Goal: Task Accomplishment & Management: Manage account settings

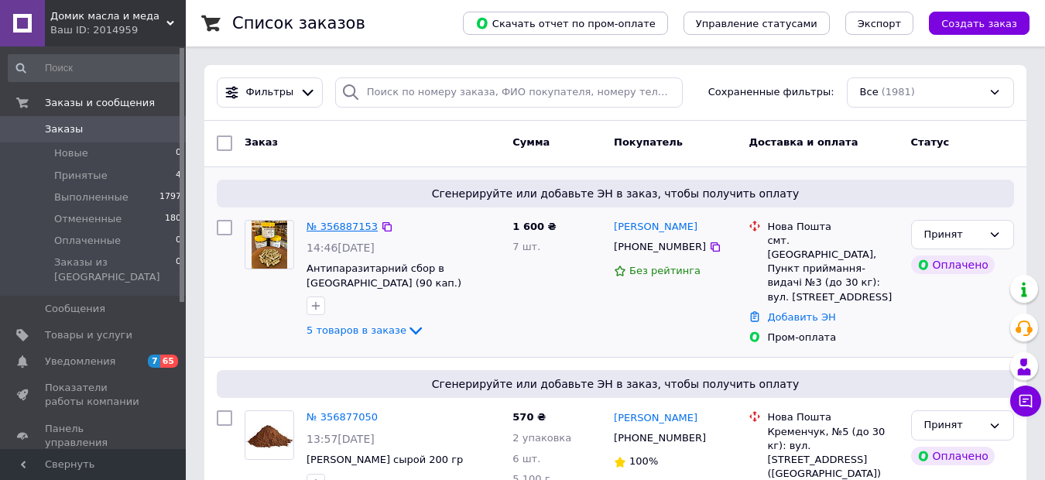
click at [355, 228] on link "№ 356887153" at bounding box center [342, 227] width 71 height 12
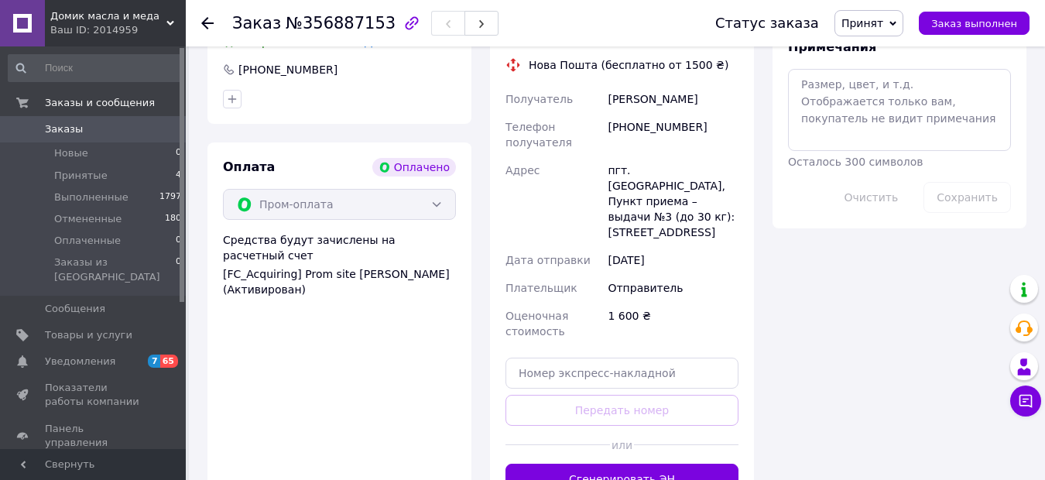
scroll to position [929, 0]
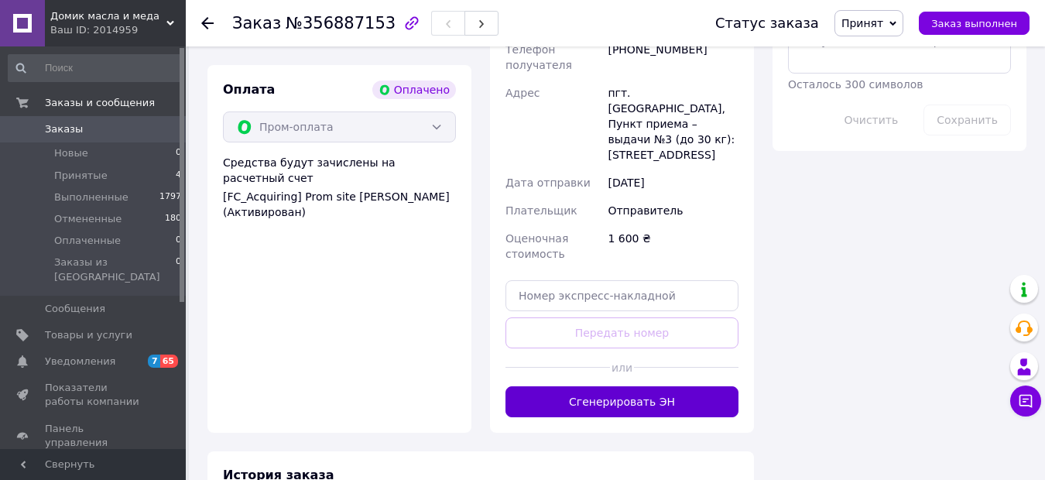
click at [616, 386] on button "Сгенерировать ЭН" at bounding box center [622, 401] width 233 height 31
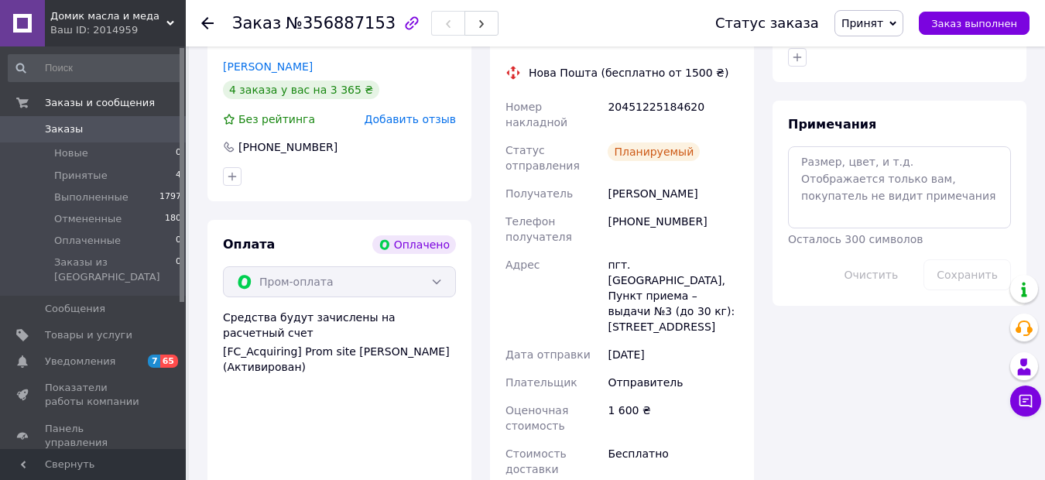
scroll to position [1089, 0]
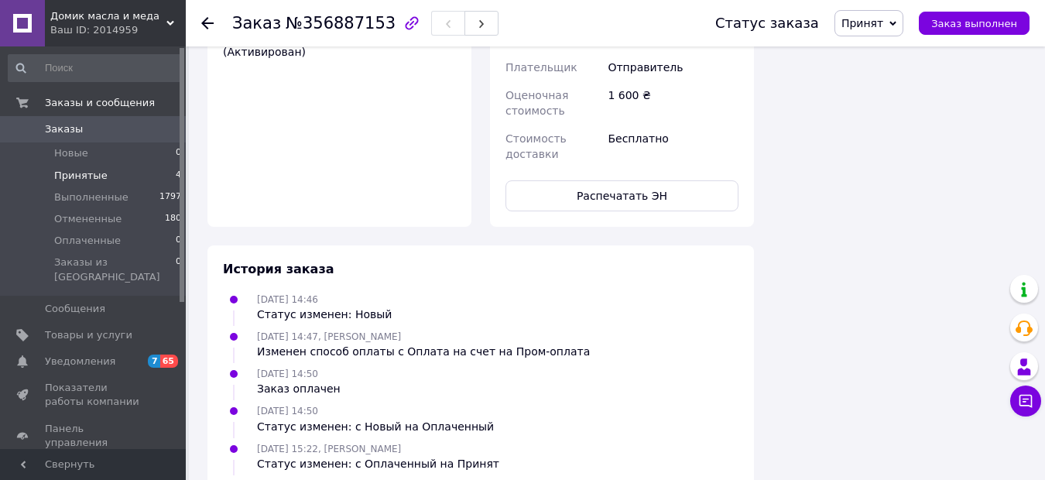
click at [100, 171] on li "Принятые 4" at bounding box center [95, 176] width 190 height 22
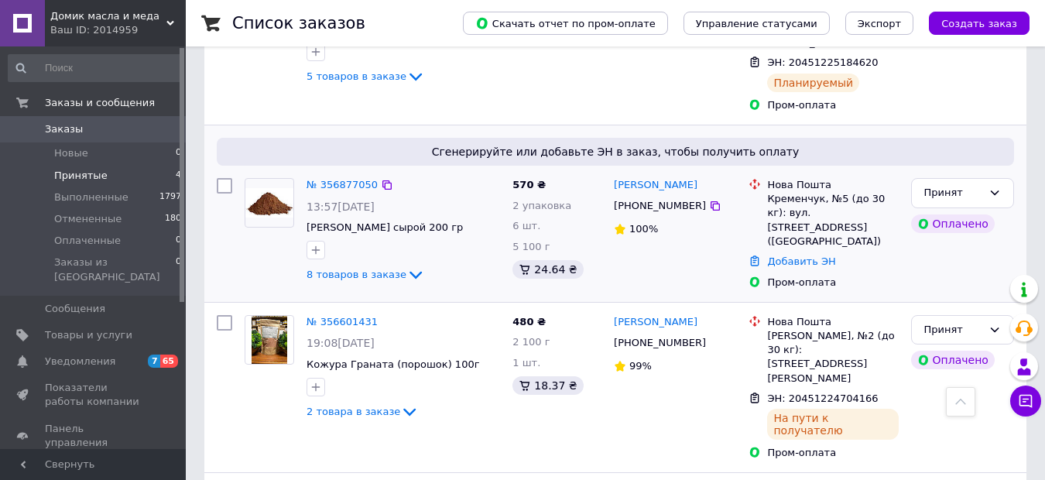
scroll to position [387, 0]
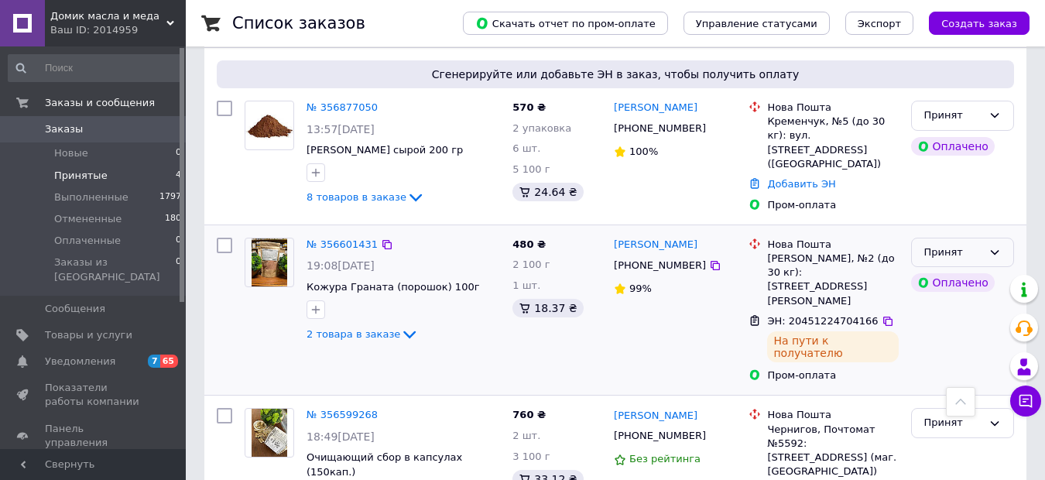
click at [993, 250] on icon at bounding box center [995, 252] width 9 height 5
click at [952, 270] on li "Выполнен" at bounding box center [962, 284] width 101 height 29
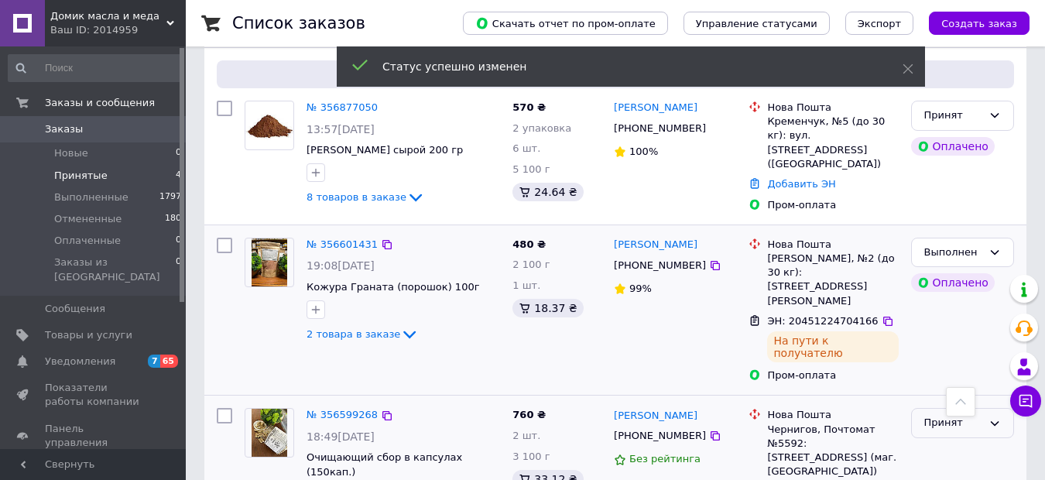
click at [1000, 417] on icon at bounding box center [995, 423] width 12 height 12
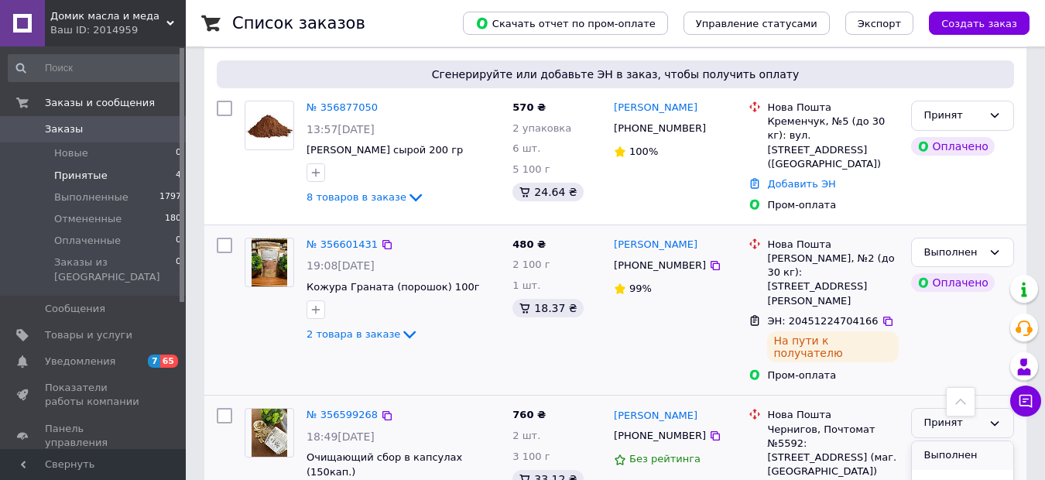
click at [938, 441] on li "Выполнен" at bounding box center [962, 455] width 101 height 29
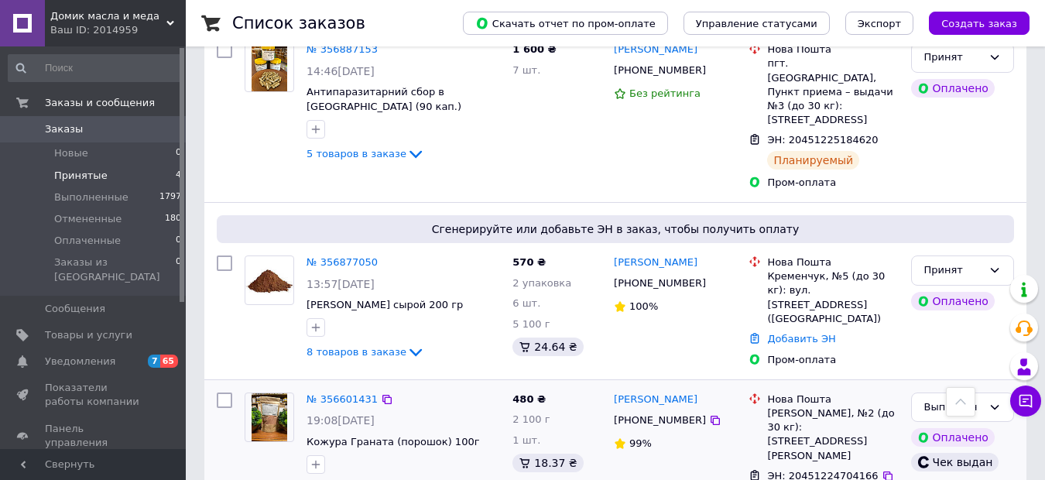
scroll to position [155, 0]
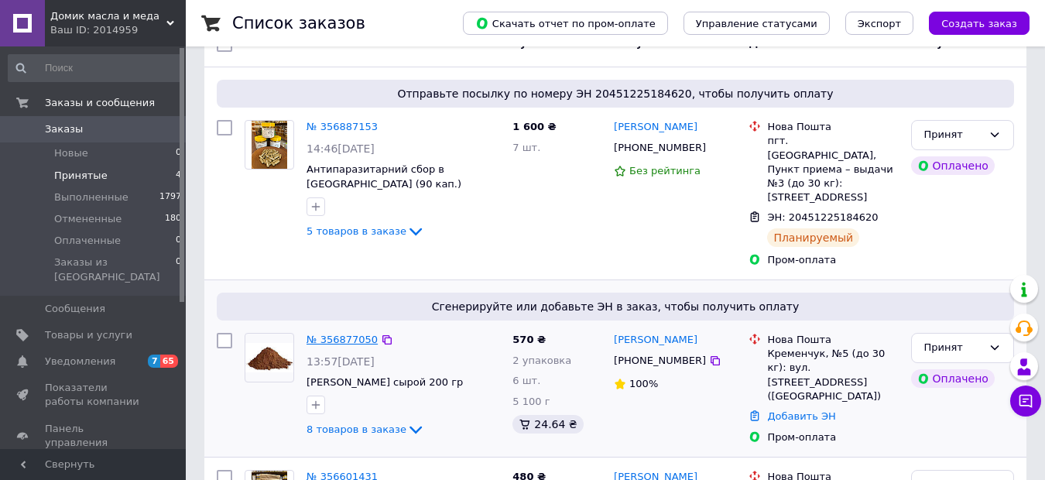
click at [337, 334] on link "№ 356877050" at bounding box center [342, 340] width 71 height 12
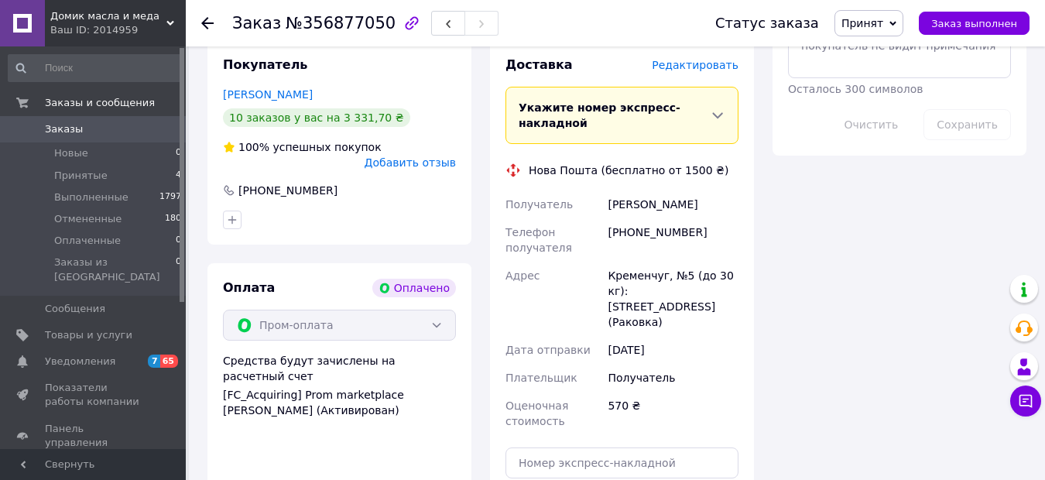
scroll to position [1161, 0]
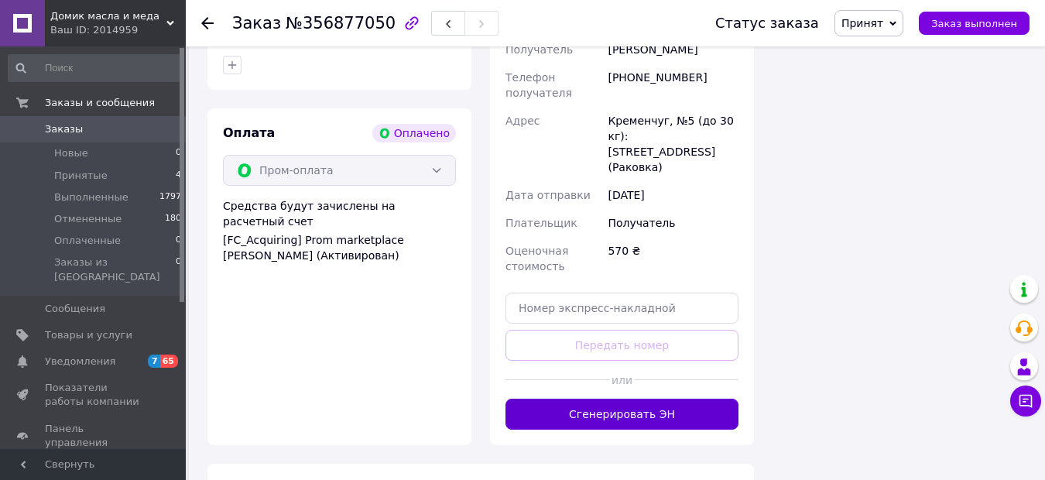
click at [634, 399] on button "Сгенерировать ЭН" at bounding box center [622, 414] width 233 height 31
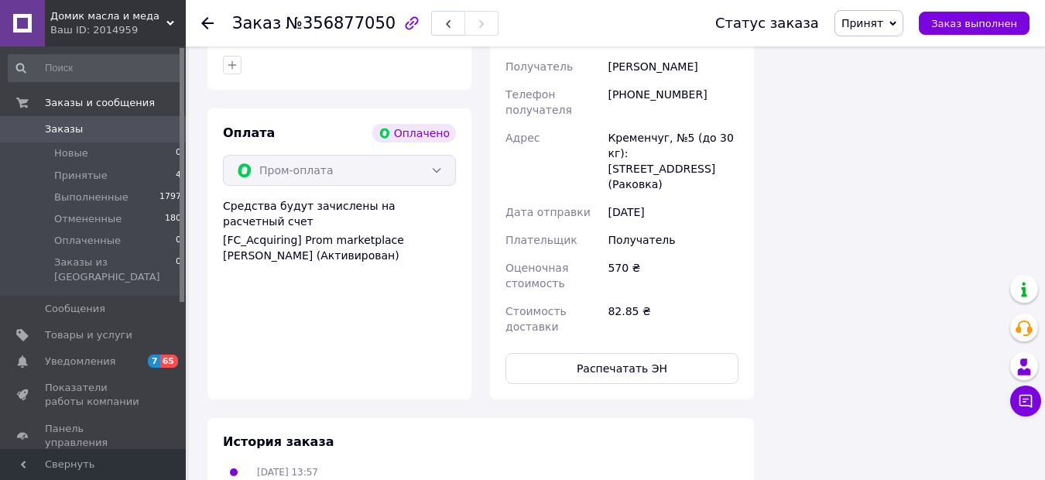
click at [712, 329] on div "Доставка Редактировать Нова Пошта (бесплатно от 1500 ₴) Номер накладной 2045122…" at bounding box center [622, 142] width 264 height 513
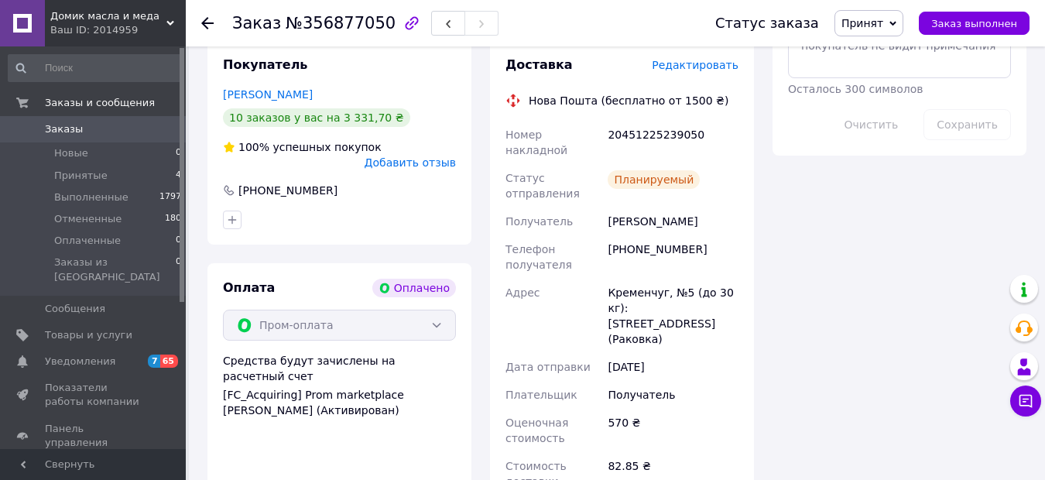
click at [683, 279] on div "Кременчуг, №5 (до 30 кг): [STREET_ADDRESS] (Раковка)" at bounding box center [673, 316] width 137 height 74
click at [686, 279] on div "Кременчуг, №5 (до 30 кг): [STREET_ADDRESS] (Раковка)" at bounding box center [673, 316] width 137 height 74
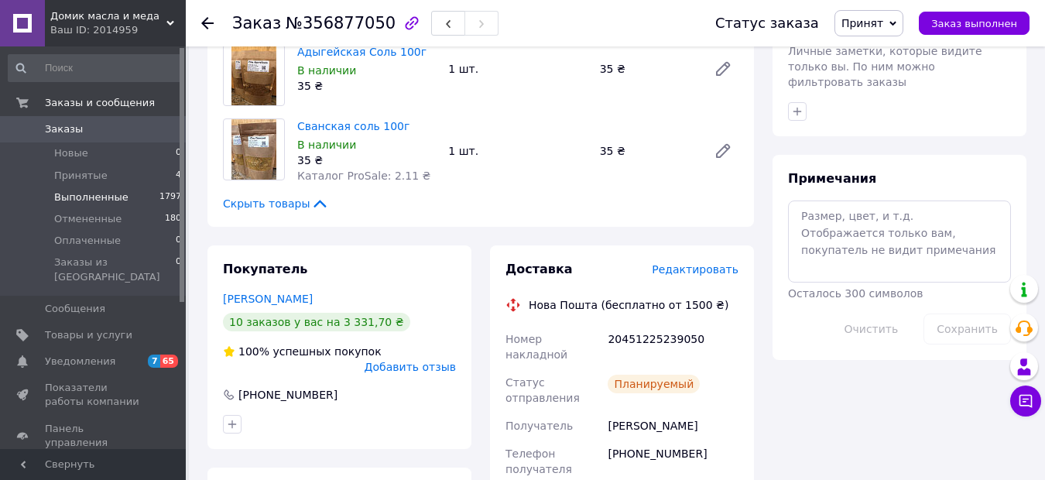
scroll to position [647, 0]
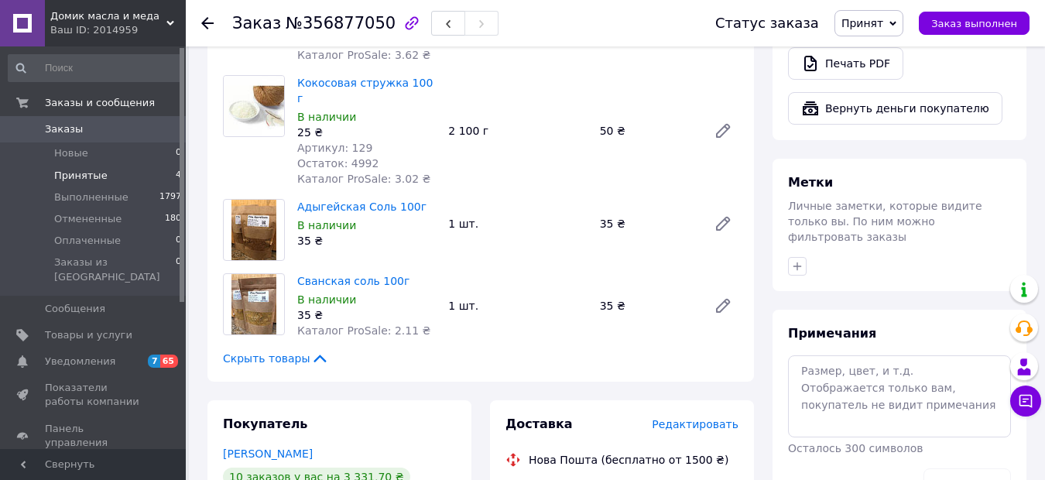
click at [105, 181] on li "Принятые 4" at bounding box center [95, 176] width 190 height 22
